Goal: Navigation & Orientation: Go to known website

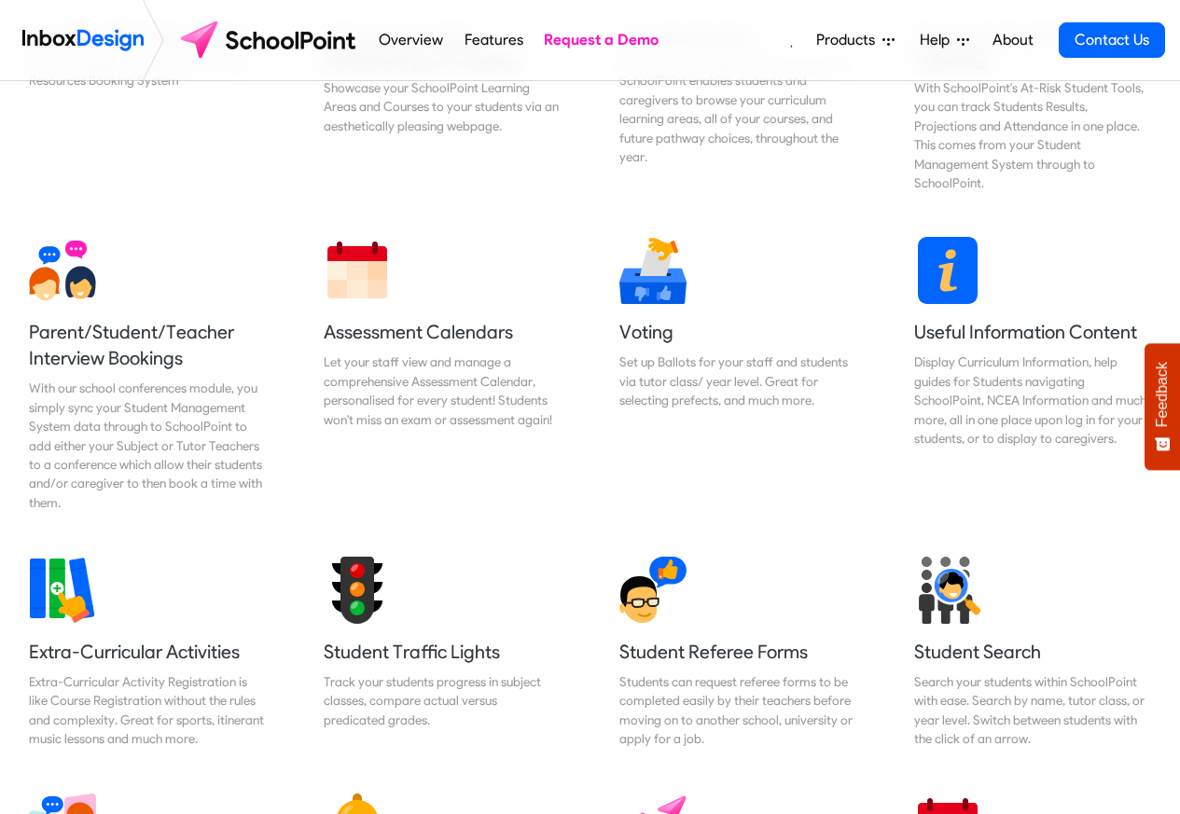
scroll to position [1119, 0]
